Goal: Task Accomplishment & Management: Use online tool/utility

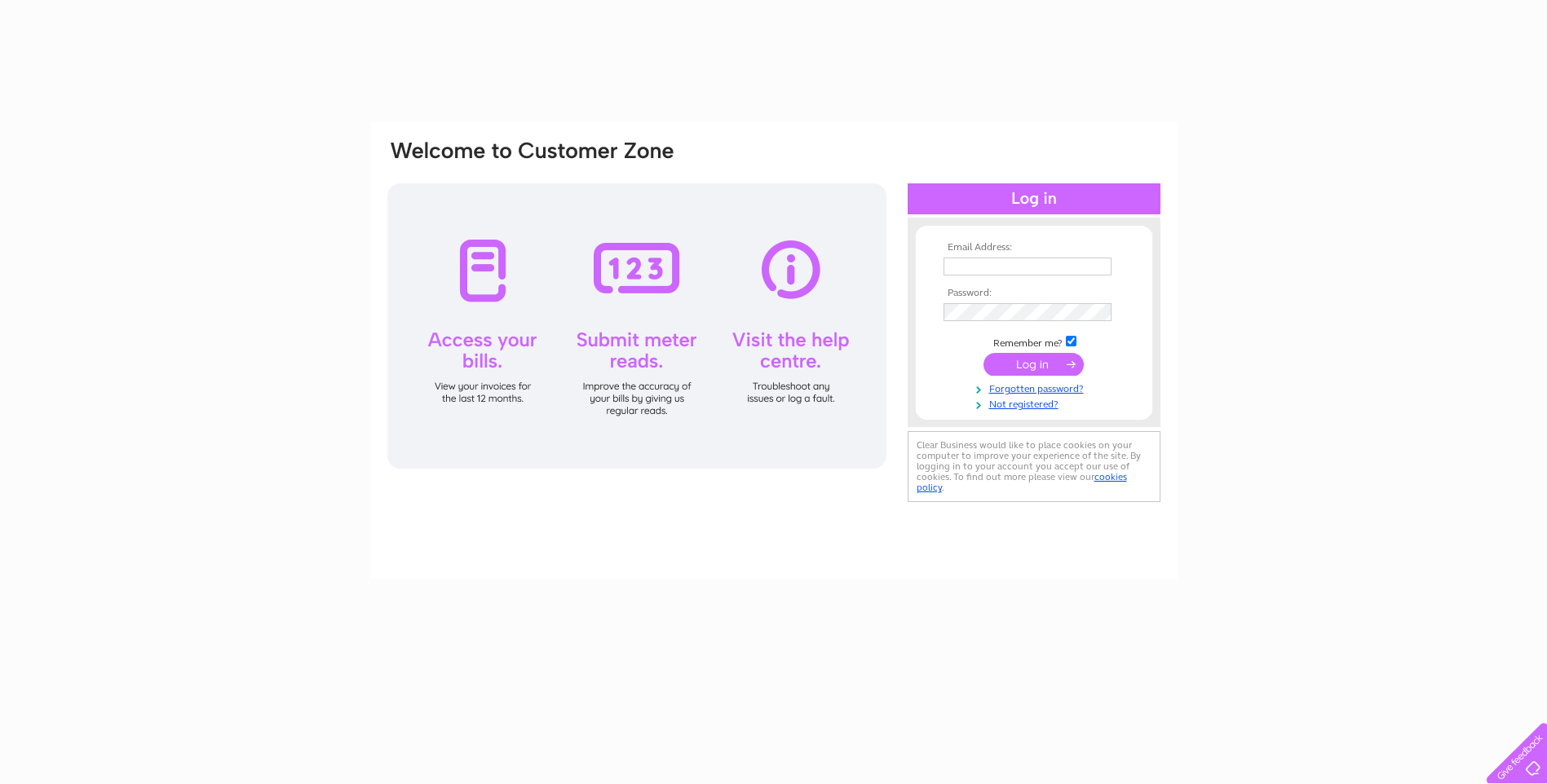
type input "[EMAIL_ADDRESS][DOMAIN_NAME]"
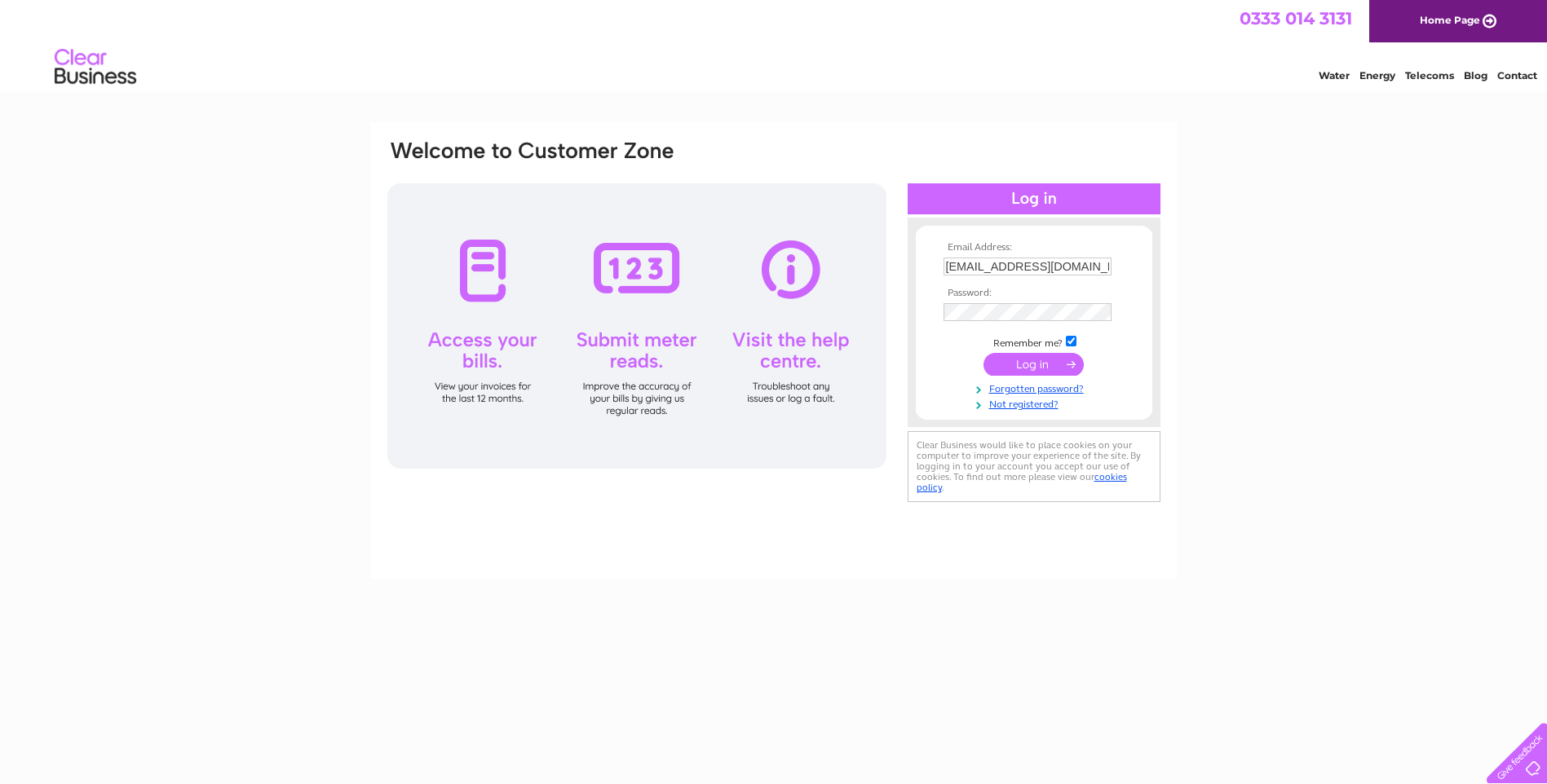
drag, startPoint x: 0, startPoint y: 0, endPoint x: 1051, endPoint y: 364, distance: 1112.2
click at [1051, 364] on input "submit" at bounding box center [1033, 364] width 100 height 23
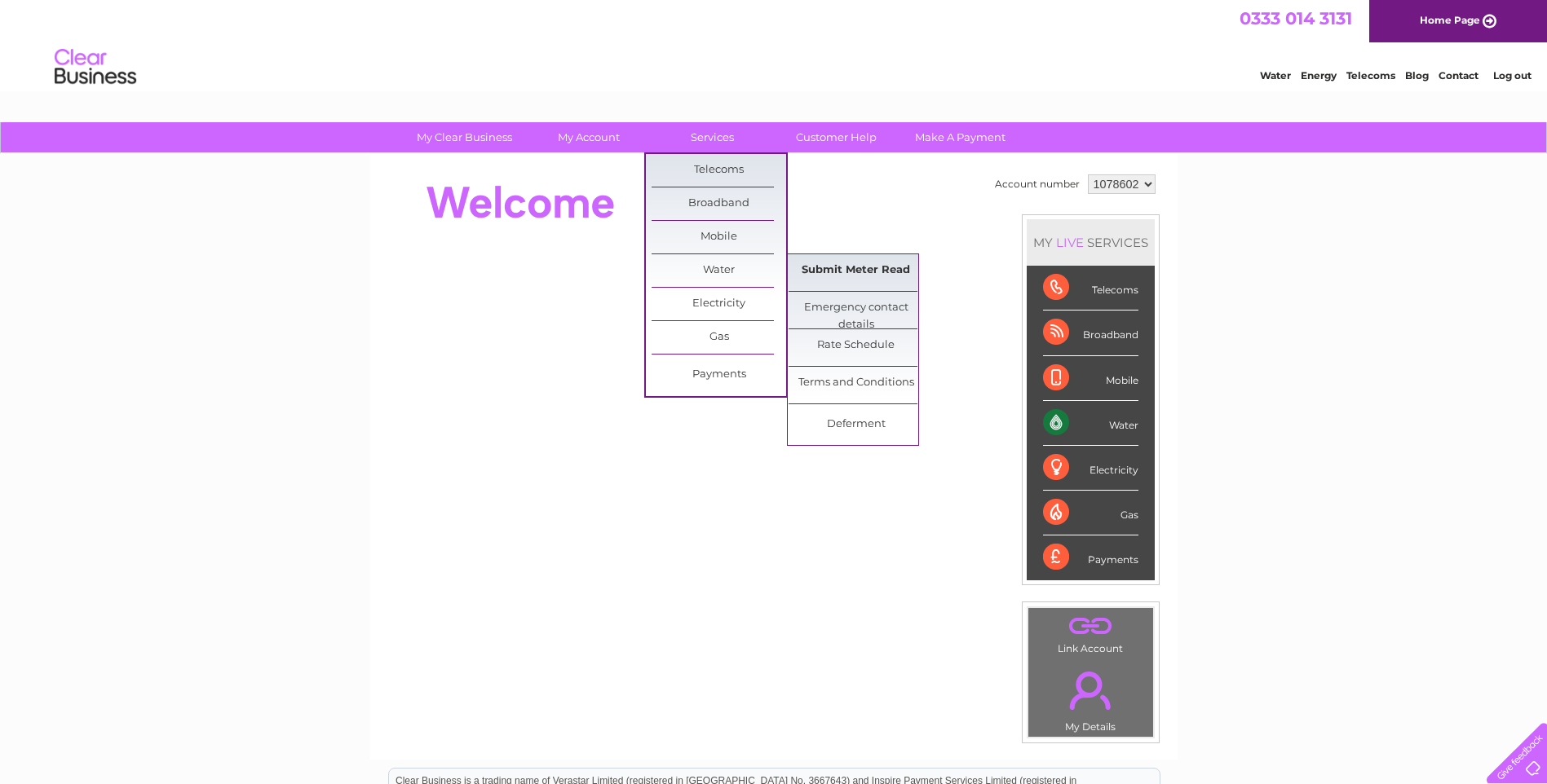
click at [852, 262] on link "Submit Meter Read" at bounding box center [856, 271] width 135 height 32
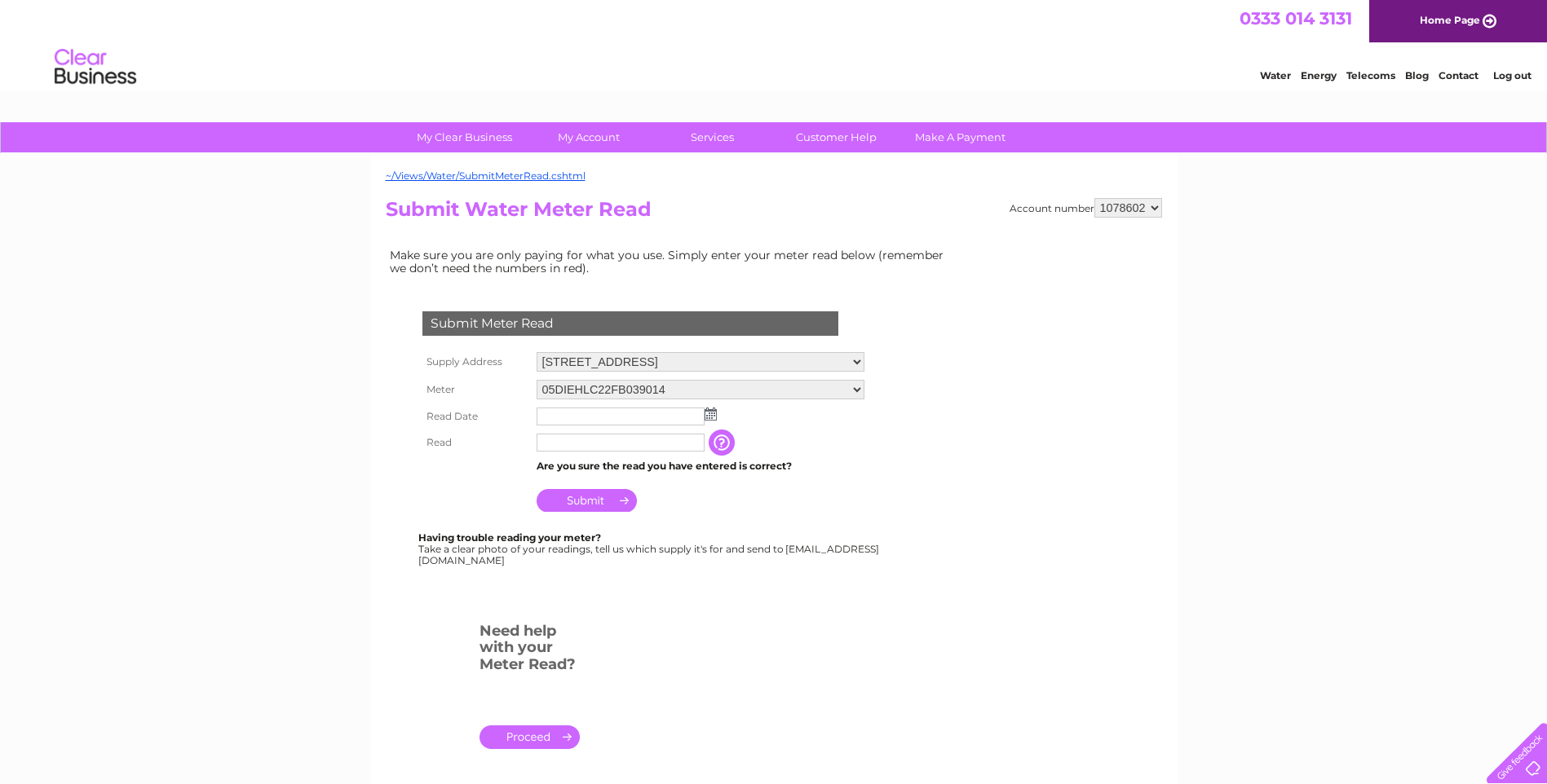
click at [714, 415] on img at bounding box center [711, 413] width 12 height 13
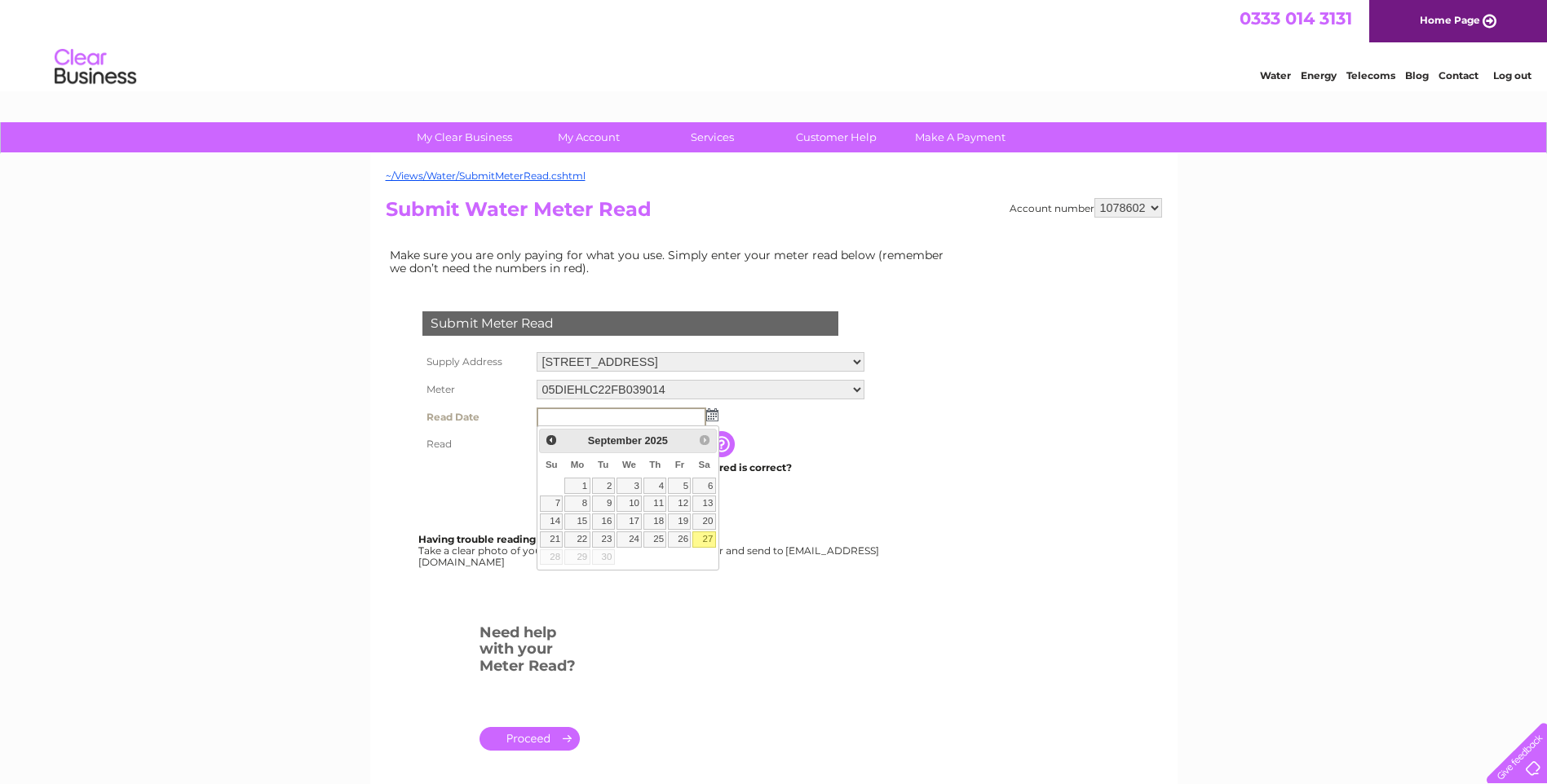
click at [709, 538] on link "27" at bounding box center [703, 539] width 23 height 16
type input "2025/09/27"
click at [709, 538] on link "27" at bounding box center [703, 539] width 23 height 16
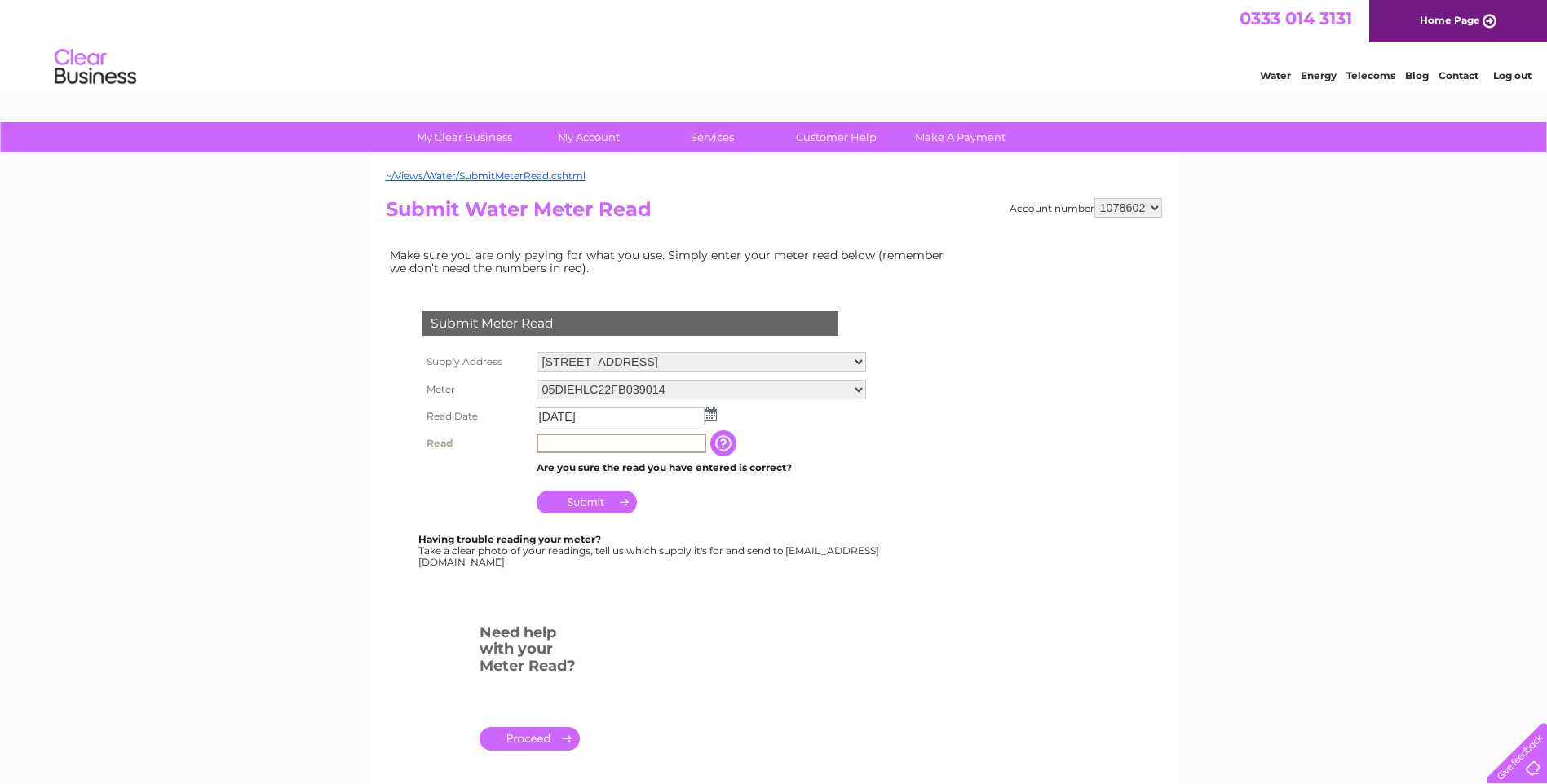
click at [618, 441] on input "text" at bounding box center [621, 443] width 170 height 20
type input "365"
click at [605, 501] on input "Submit" at bounding box center [586, 502] width 100 height 23
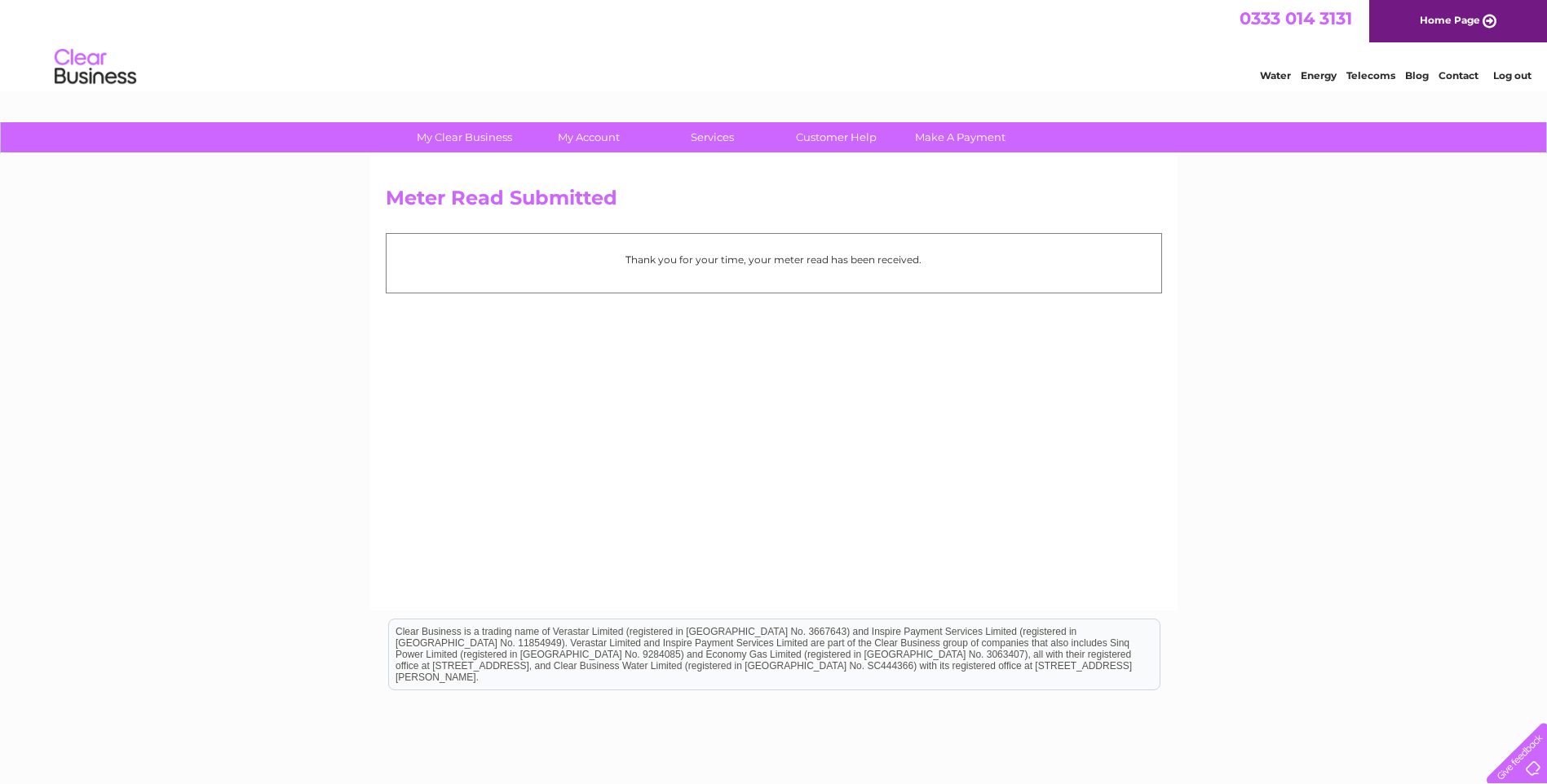
click at [1518, 76] on link "Log out" at bounding box center [1512, 75] width 38 height 12
